Goal: Check status: Check status

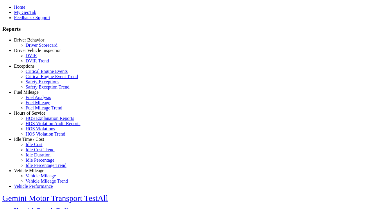
click at [33, 95] on link "Fuel Mileage" at bounding box center [26, 92] width 25 height 5
click at [38, 110] on link "Fuel Mileage Trend" at bounding box center [44, 107] width 37 height 5
type input "**********"
